Goal: Register for event/course

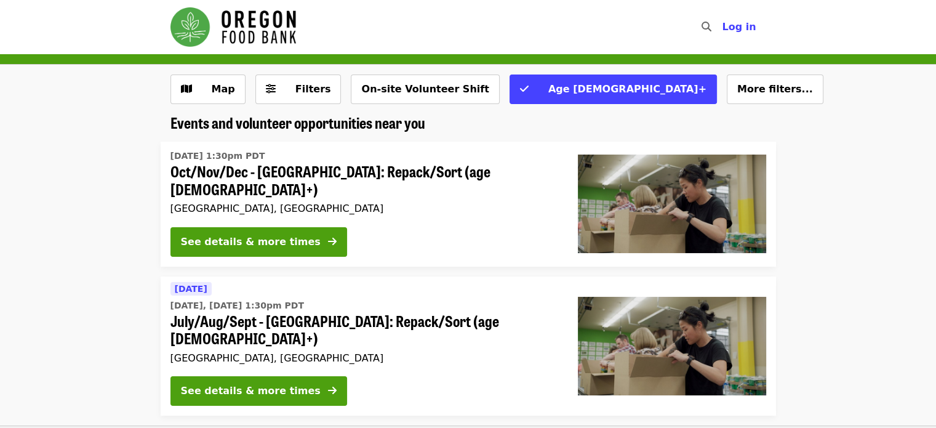
click at [302, 88] on span "Filters" at bounding box center [314, 89] width 36 height 12
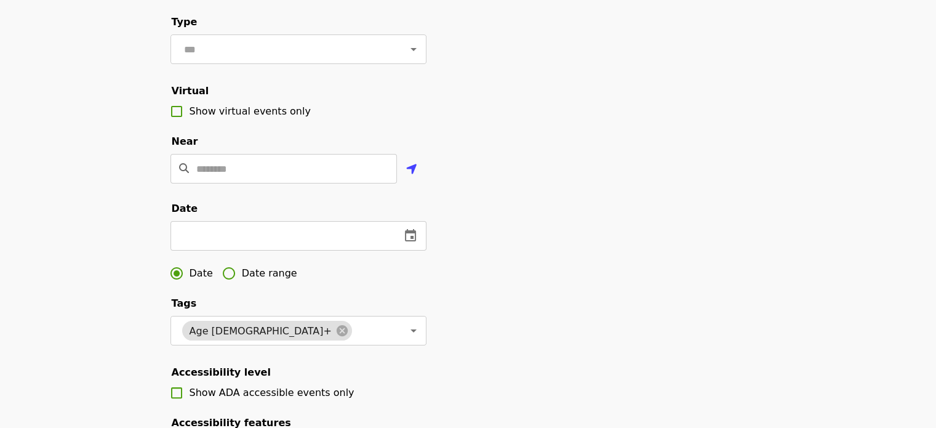
scroll to position [205, 0]
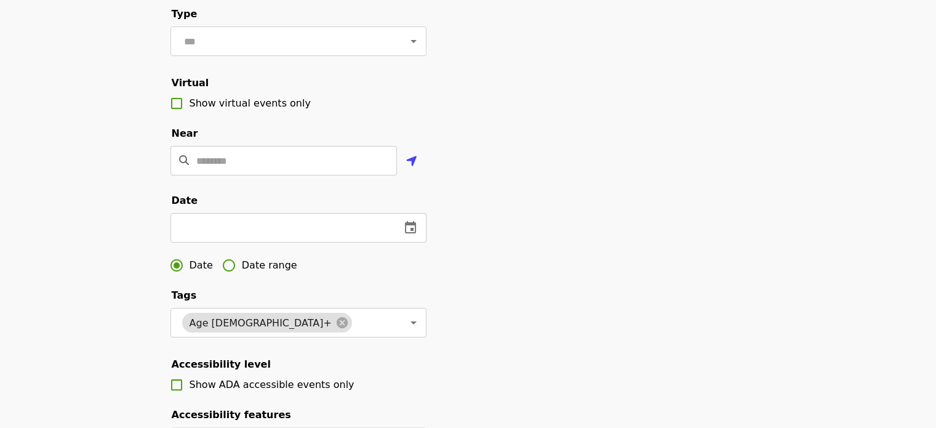
click at [361, 175] on input "Location" at bounding box center [296, 161] width 201 height 30
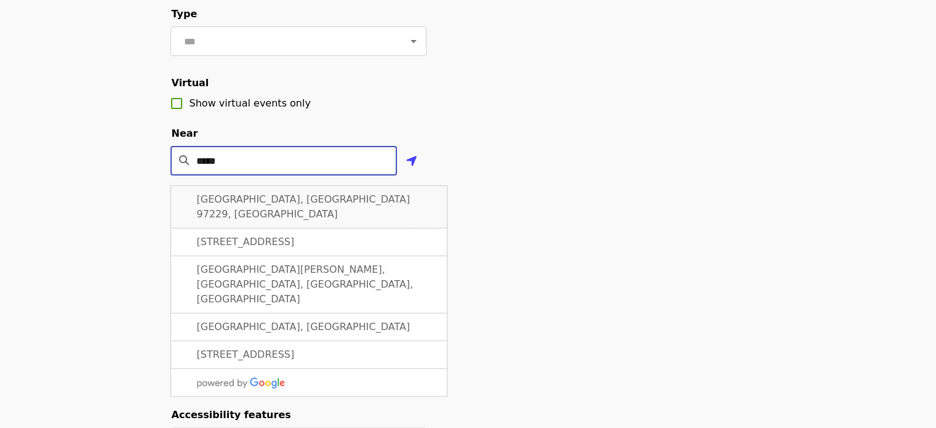
click at [286, 212] on span "[GEOGRAPHIC_DATA], [GEOGRAPHIC_DATA] 97229, [GEOGRAPHIC_DATA]" at bounding box center [304, 206] width 214 height 26
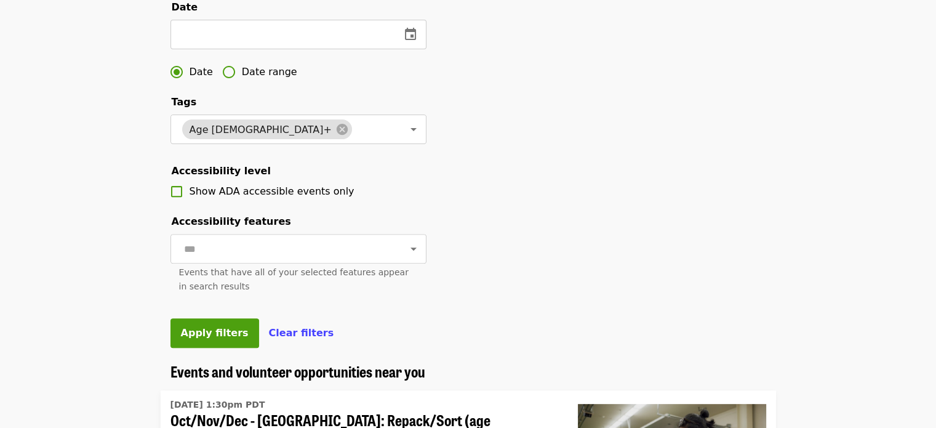
scroll to position [410, 0]
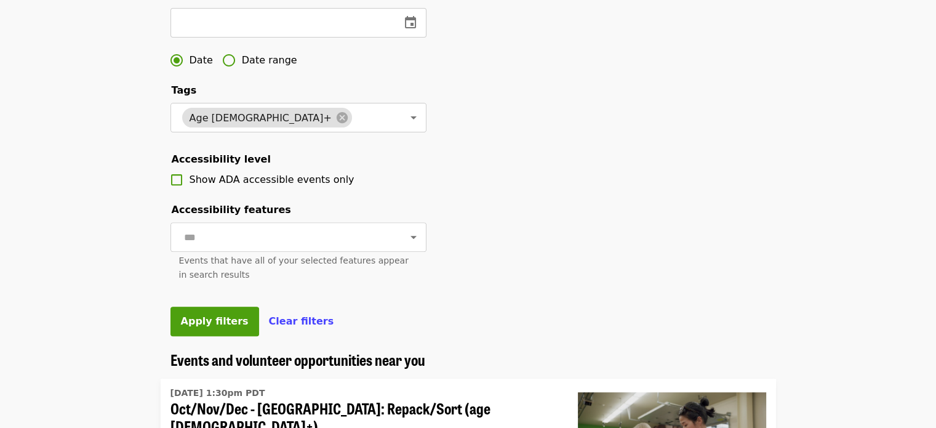
type input "**********"
click at [213, 327] on span "Apply filters" at bounding box center [215, 321] width 68 height 12
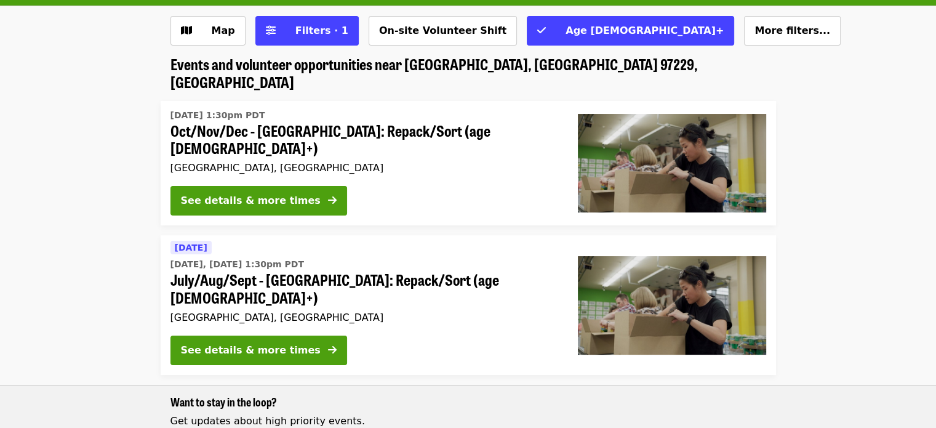
scroll to position [41, 0]
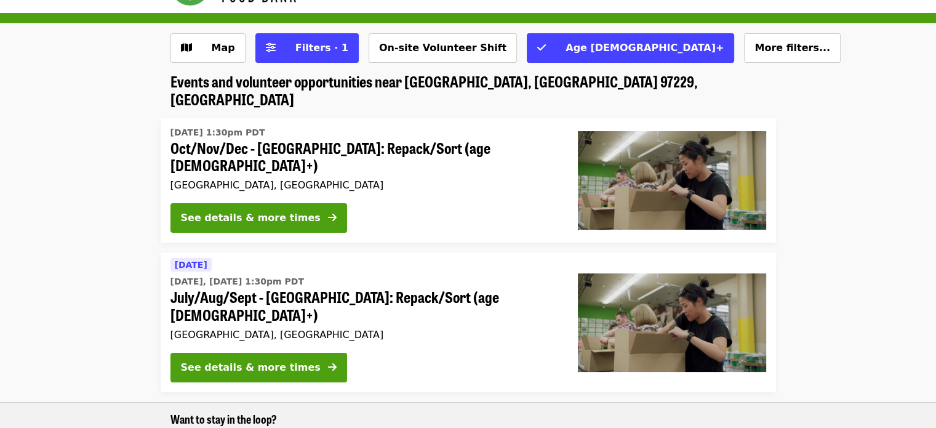
click at [293, 203] on button "See details & more times" at bounding box center [259, 218] width 177 height 30
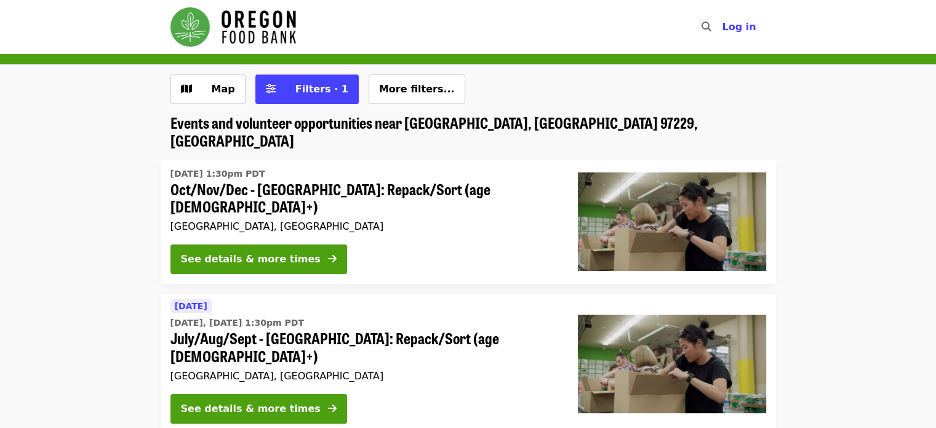
scroll to position [41, 0]
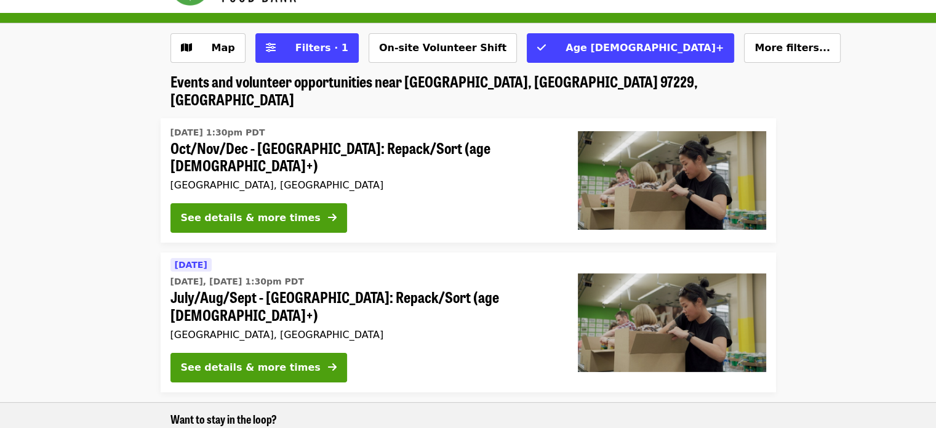
click at [286, 360] on div "See details & more times" at bounding box center [251, 367] width 140 height 15
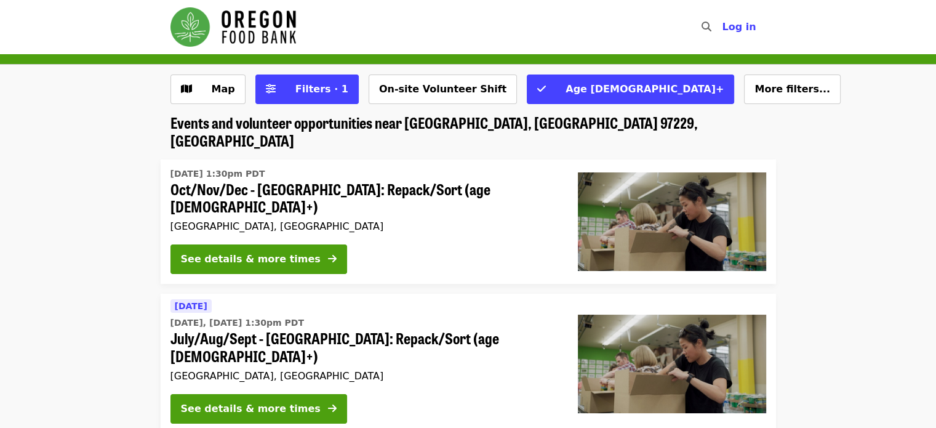
click at [553, 93] on span "Age [DEMOGRAPHIC_DATA]+" at bounding box center [638, 89] width 171 height 15
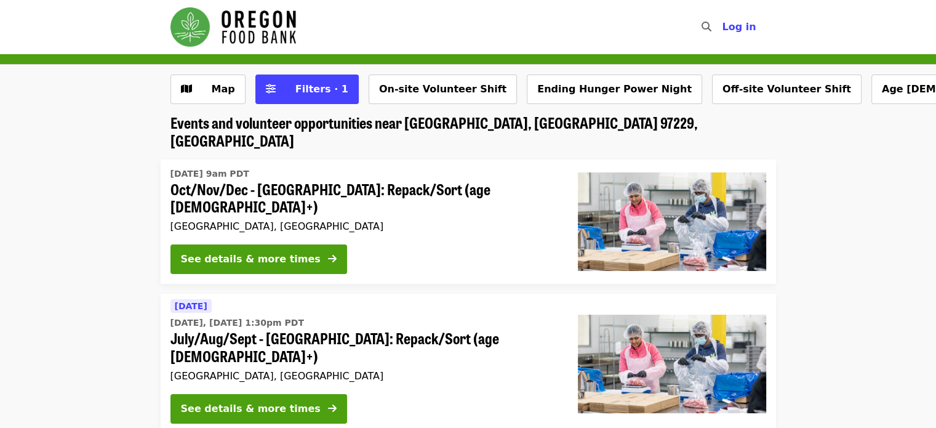
click at [303, 220] on div "[GEOGRAPHIC_DATA], [GEOGRAPHIC_DATA]" at bounding box center [365, 226] width 388 height 12
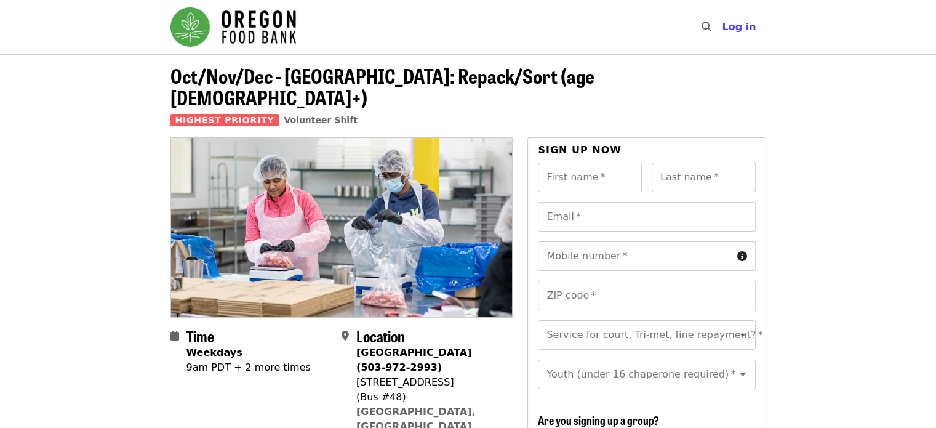
click at [278, 360] on div "9am PDT + 2 more times" at bounding box center [249, 367] width 124 height 15
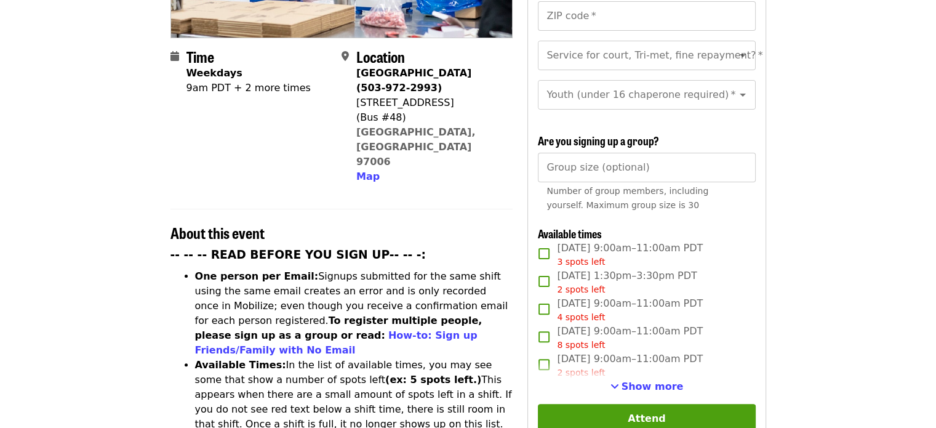
scroll to position [328, 0]
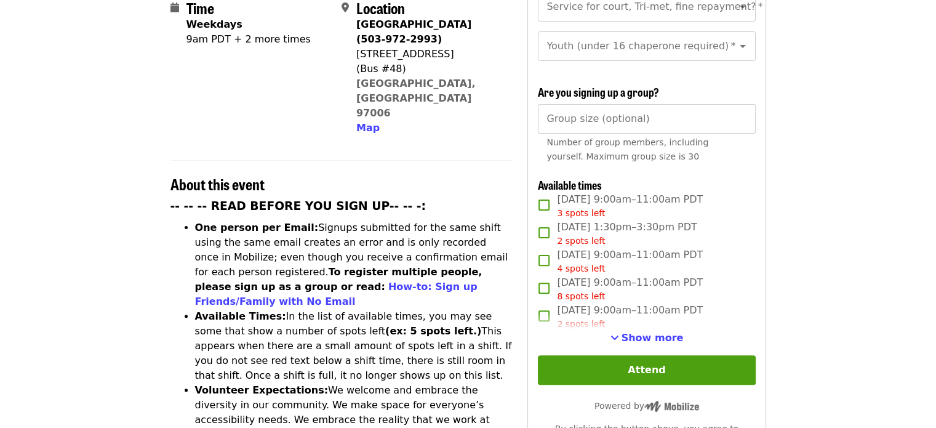
click at [651, 332] on span "Show more" at bounding box center [653, 338] width 62 height 12
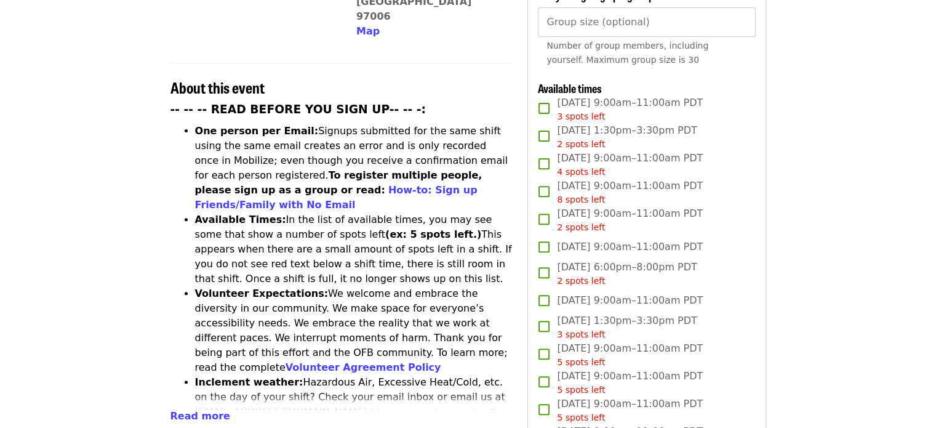
scroll to position [410, 0]
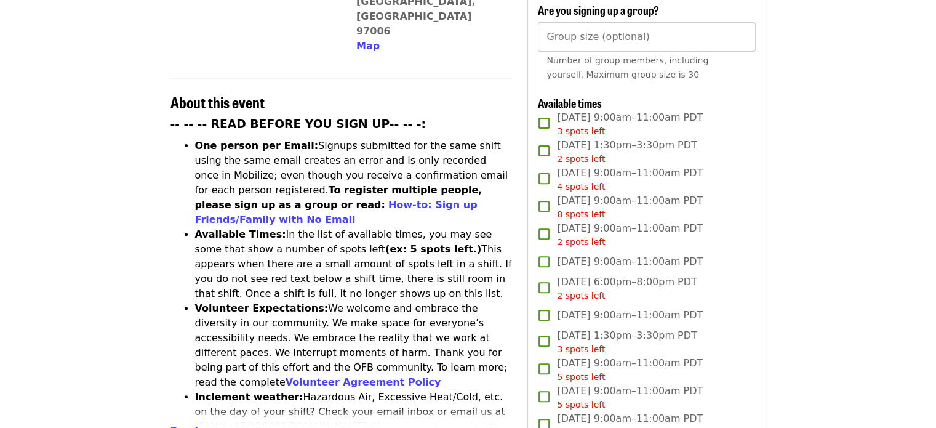
click at [371, 301] on li "Volunteer Expectations: We welcome and embrace the diversity in our community. …" at bounding box center [354, 345] width 318 height 89
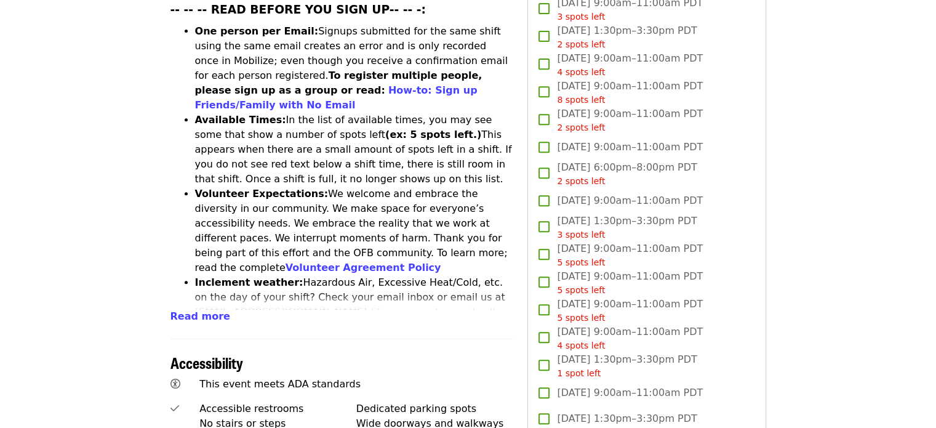
scroll to position [533, 0]
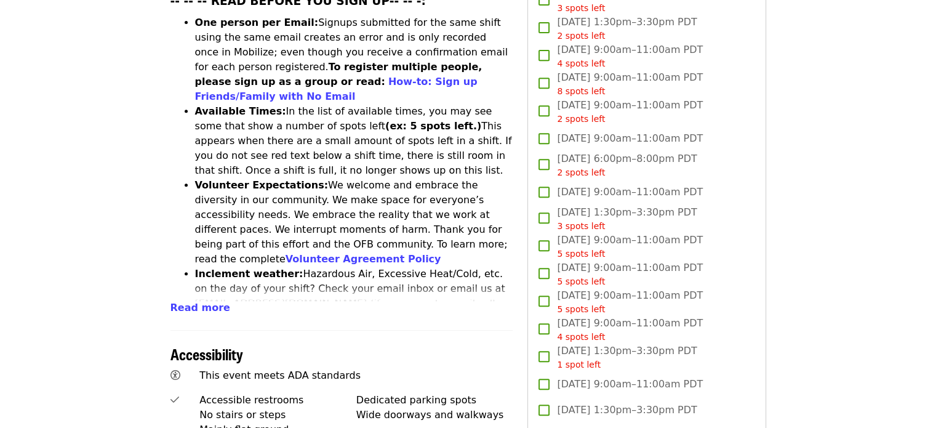
click at [196, 302] on span "Read more" at bounding box center [201, 308] width 60 height 12
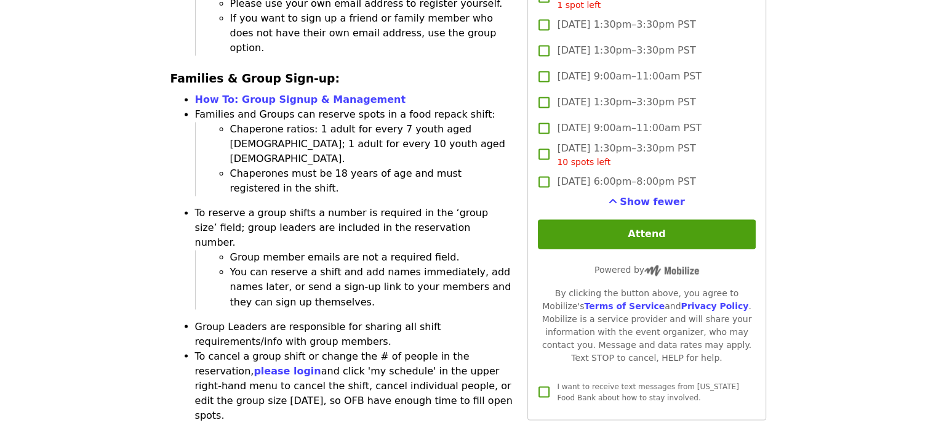
scroll to position [2052, 0]
